Goal: Find specific page/section: Find specific page/section

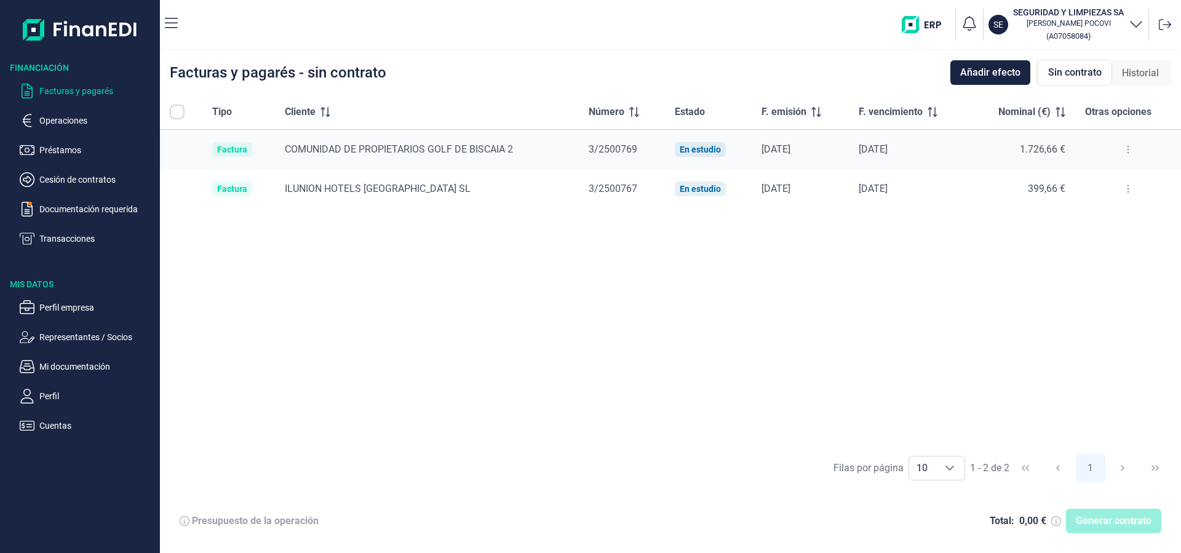
click at [1122, 189] on button at bounding box center [1128, 189] width 22 height 20
click at [1126, 148] on button at bounding box center [1128, 150] width 22 height 20
click at [1022, 145] on span "1.726,66 €" at bounding box center [1043, 149] width 46 height 12
click at [938, 153] on div "[DATE]" at bounding box center [909, 149] width 101 height 12
click at [864, 153] on div "[DATE]" at bounding box center [909, 149] width 101 height 12
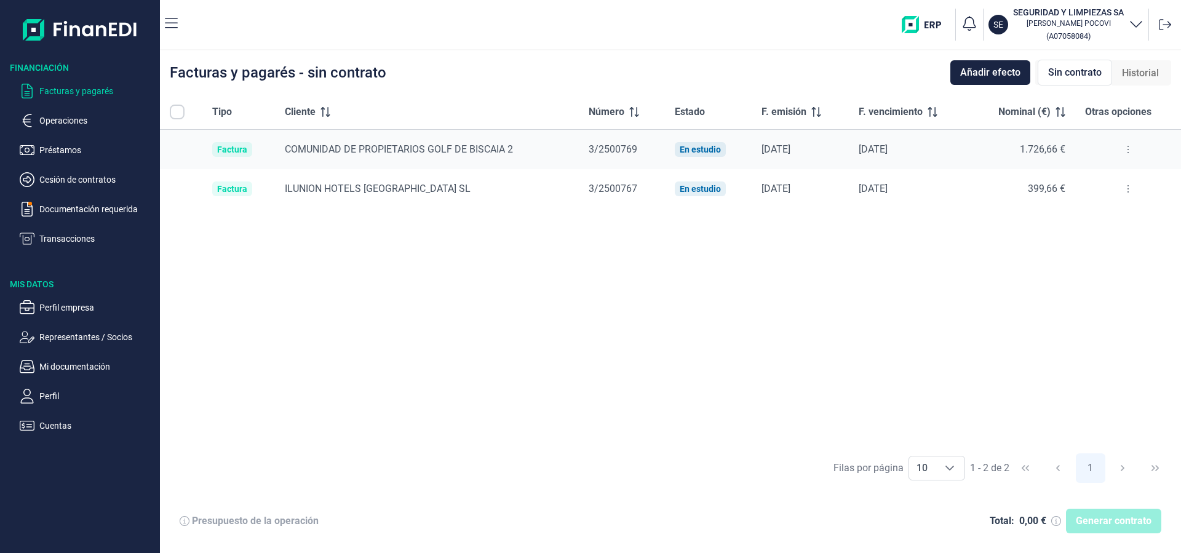
click at [232, 148] on div "Factura" at bounding box center [232, 150] width 30 height 10
click at [89, 117] on p "Operaciones" at bounding box center [97, 120] width 116 height 15
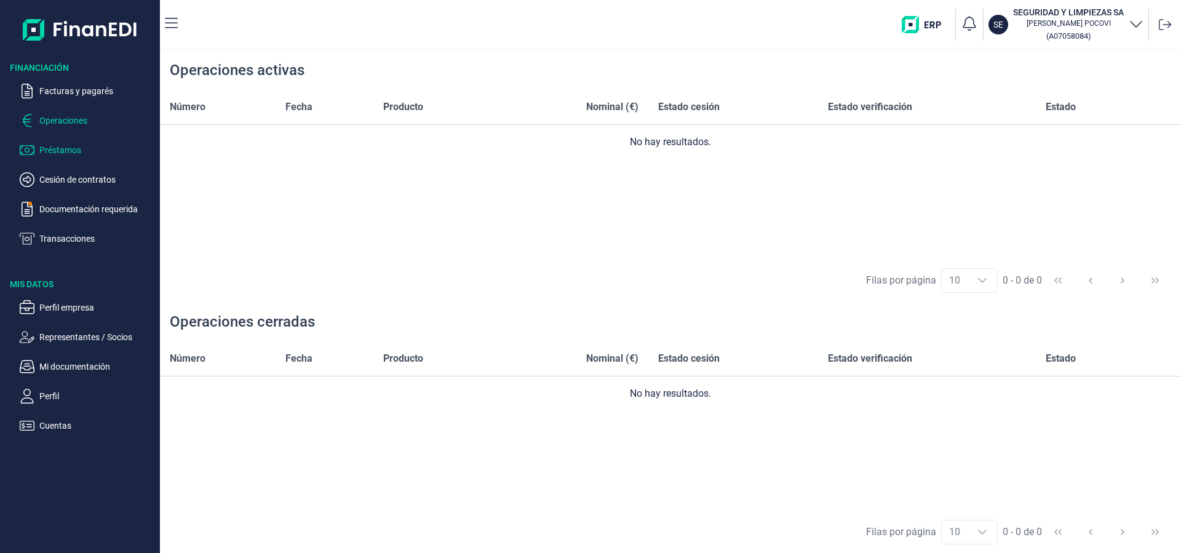
click at [66, 146] on p "Préstamos" at bounding box center [97, 150] width 116 height 15
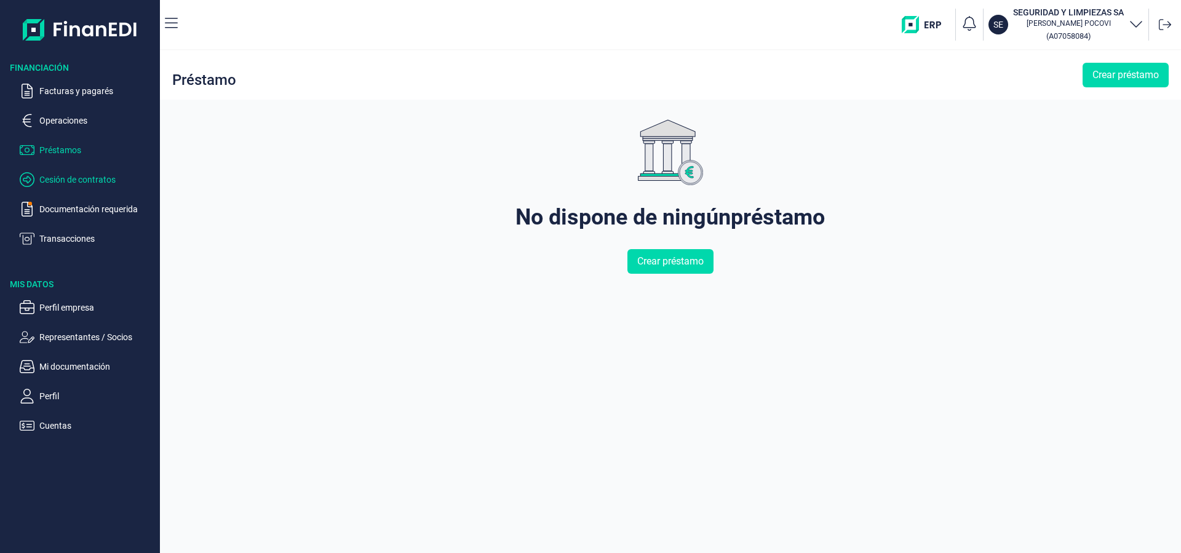
click at [68, 175] on p "Cesión de contratos" at bounding box center [97, 179] width 116 height 15
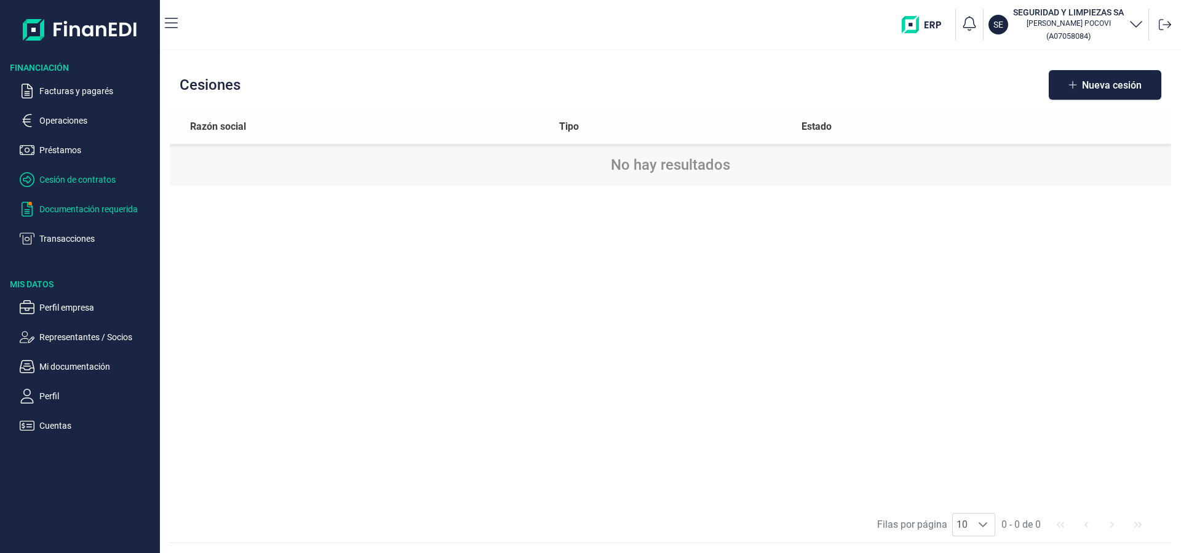
click at [71, 209] on p "Documentación requerida" at bounding box center [97, 209] width 116 height 15
